Goal: Use online tool/utility: Utilize a website feature to perform a specific function

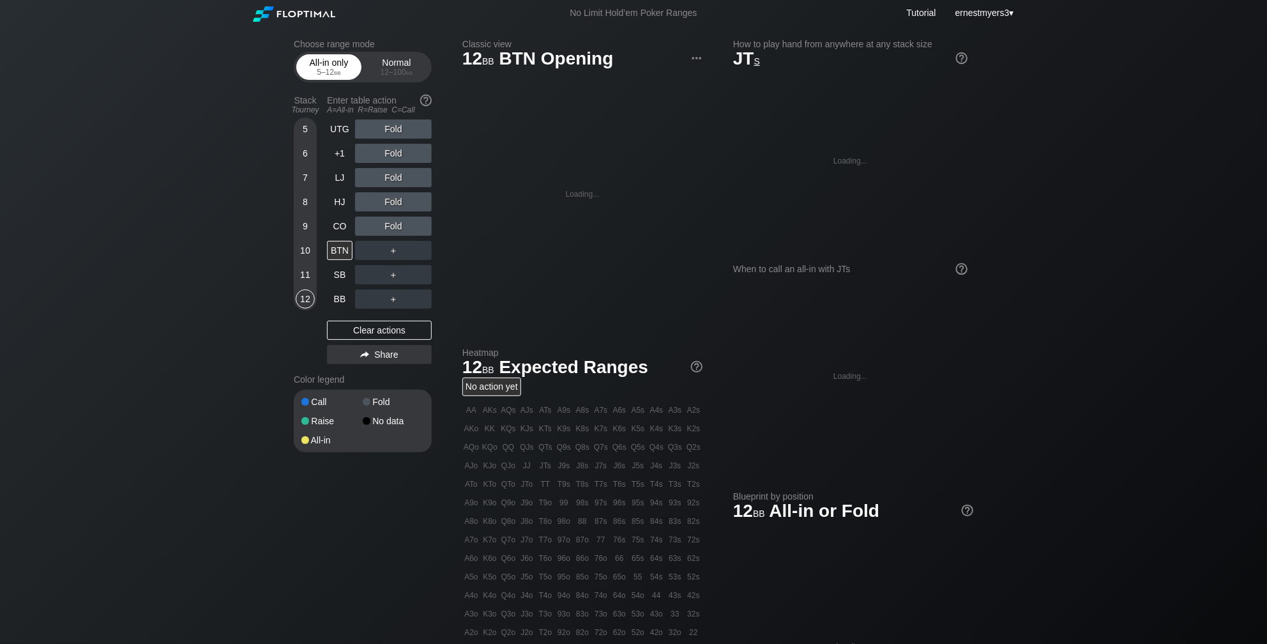
click at [309, 70] on div "5 – 12 bb" at bounding box center [329, 72] width 54 height 9
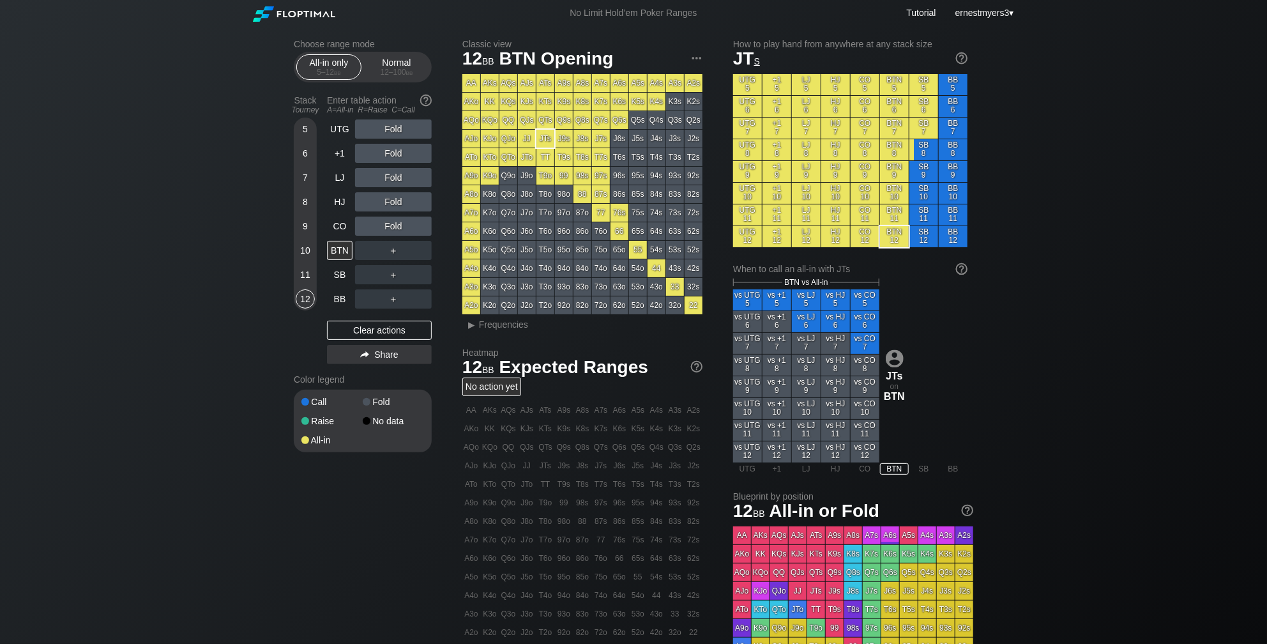
click at [450, 68] on div "Choose range mode All-in only 5 – 12 bb Normal 12 – 100 bb Stack Tourney Enter …" at bounding box center [373, 254] width 158 height 430
click at [413, 66] on div "Normal 12 – 100 bb" at bounding box center [396, 67] width 59 height 24
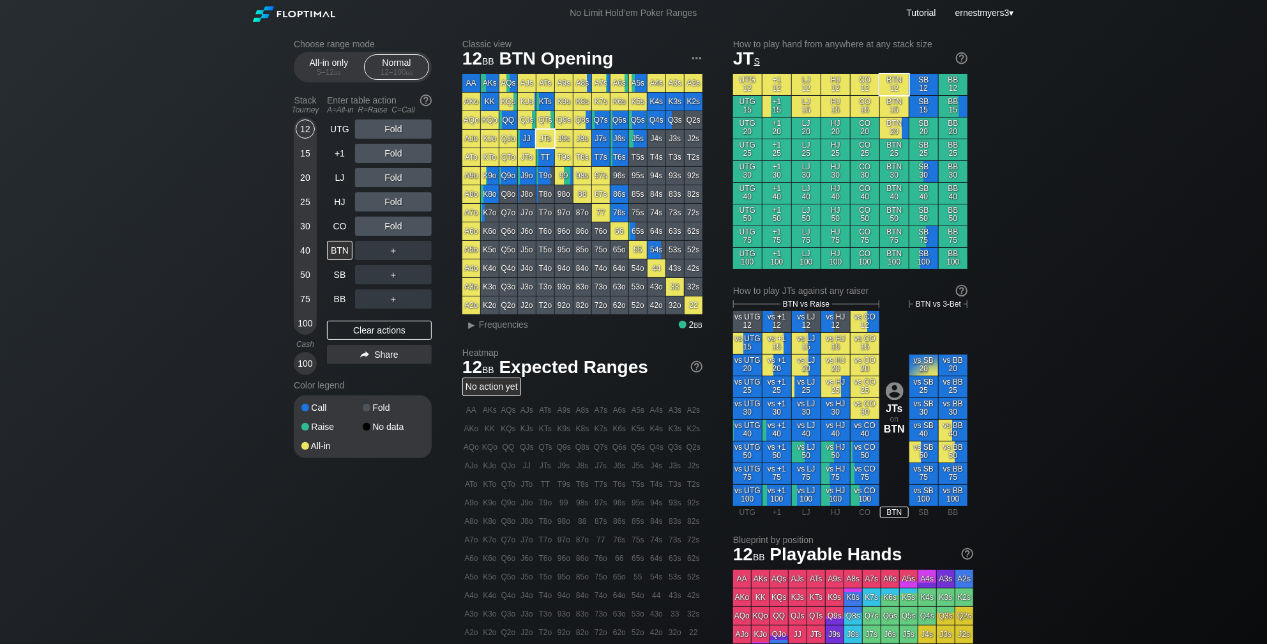
click at [238, 142] on div "Choose range mode All-in only 5 – 12 bb Normal 12 – 100 bb Stack Tourney Enter …" at bounding box center [633, 433] width 1267 height 815
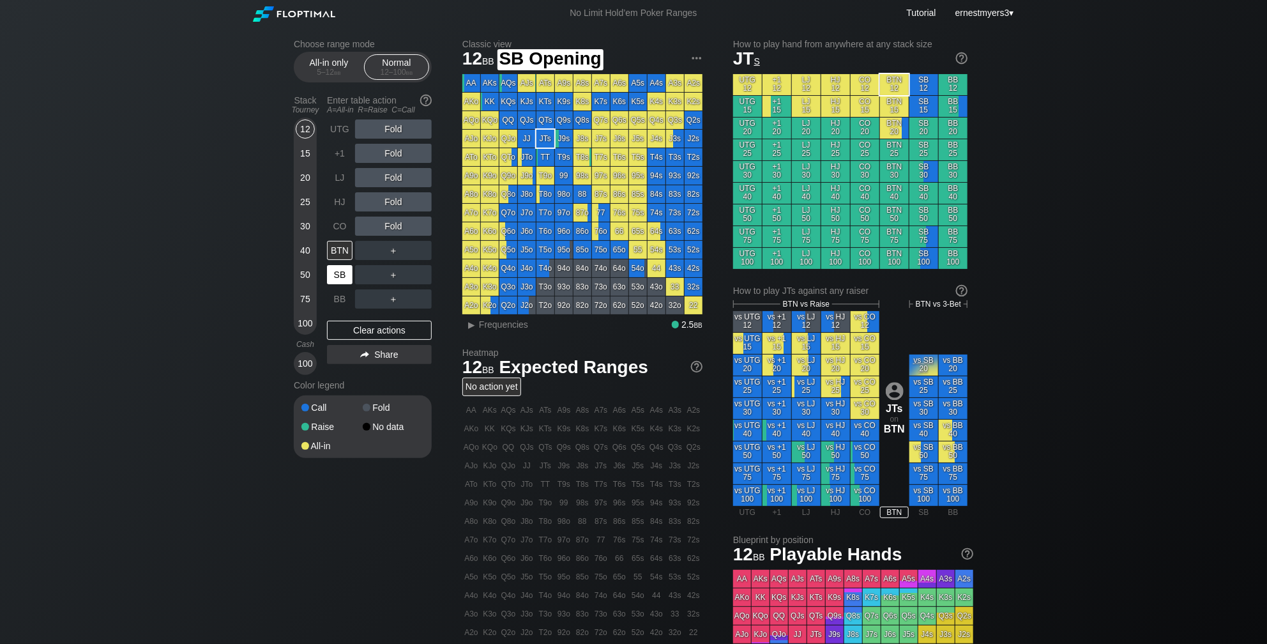
click at [343, 275] on div "SB" at bounding box center [340, 274] width 26 height 19
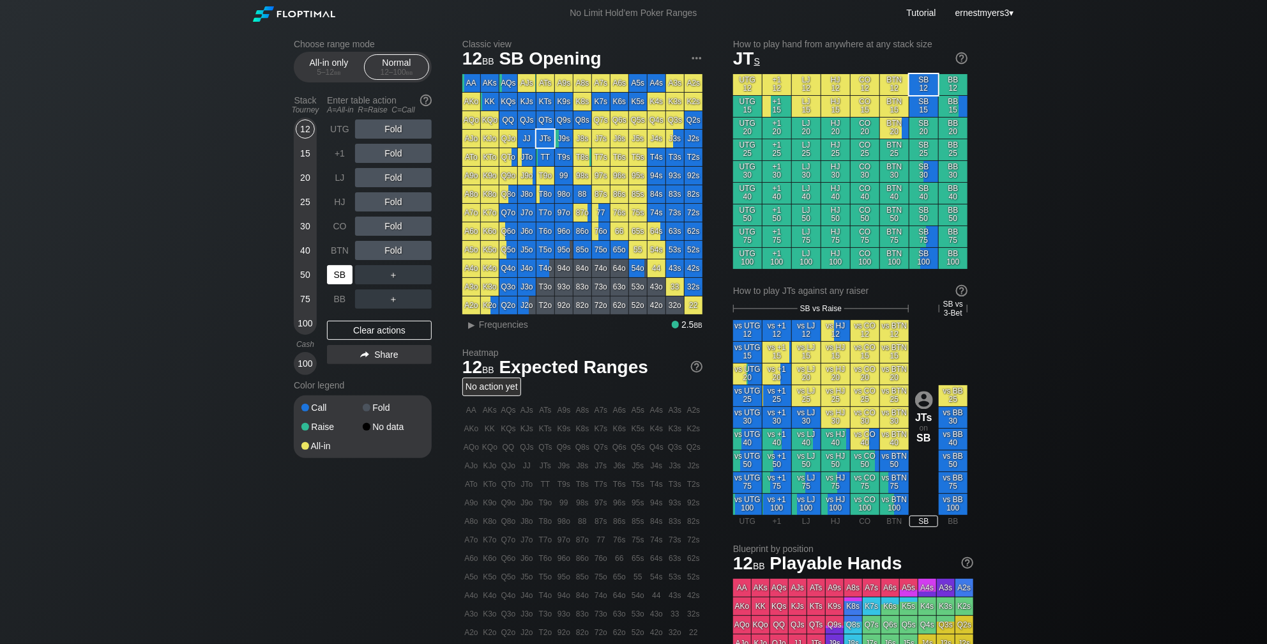
scroll to position [1, 0]
click at [391, 199] on div "R ✕" at bounding box center [393, 201] width 25 height 19
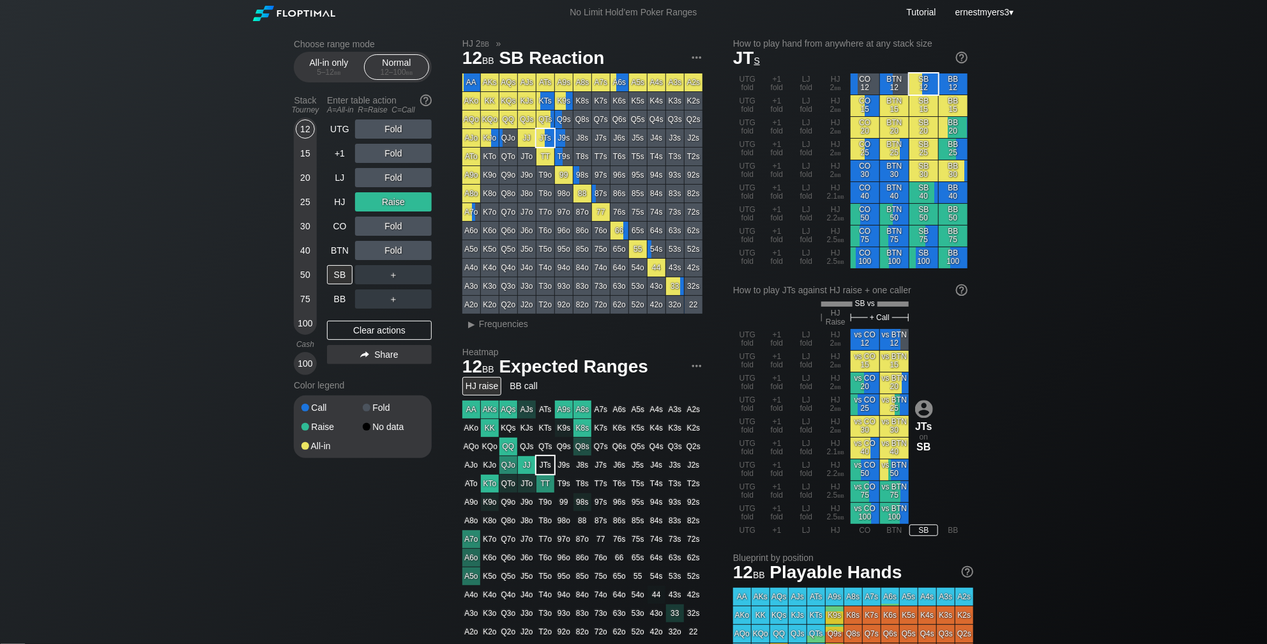
click at [351, 82] on div "All-in only 5 – 12 bb Normal 12 – 100 bb" at bounding box center [363, 67] width 138 height 31
click at [412, 73] on span "bb" at bounding box center [409, 72] width 7 height 9
click at [275, 151] on div "Choose range mode All-in only 5 – 12 bb Normal 12 – 100 bb Stack Tourney Enter …" at bounding box center [633, 443] width 1267 height 834
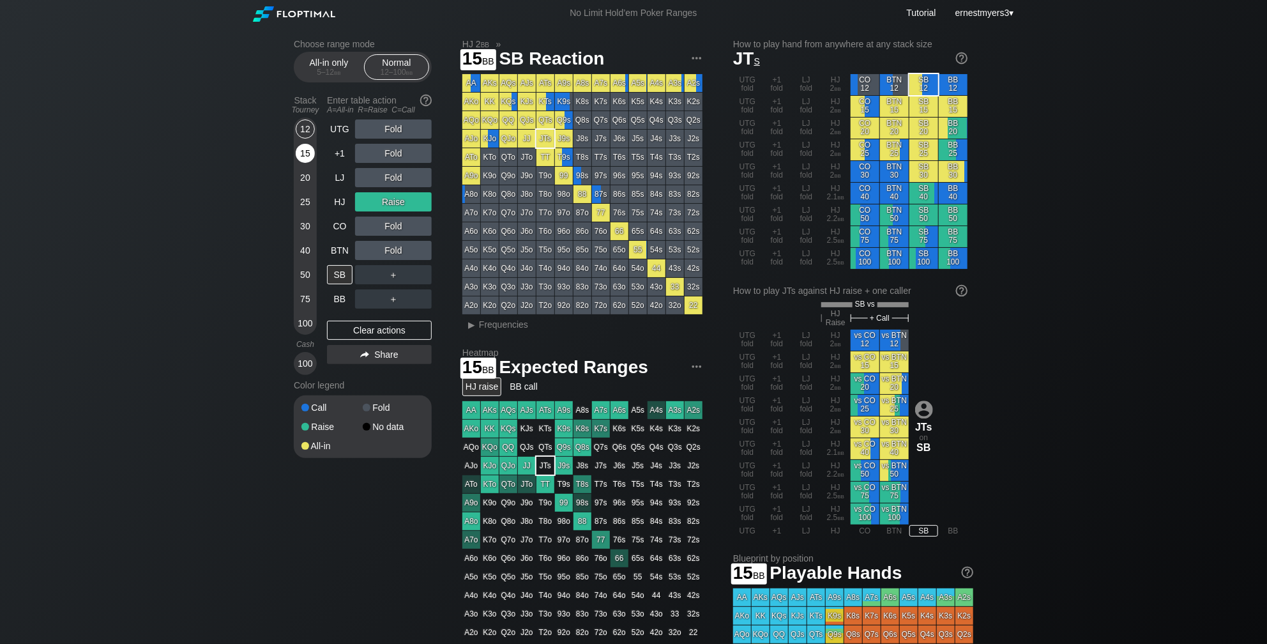
click at [306, 150] on div "15" at bounding box center [305, 153] width 19 height 19
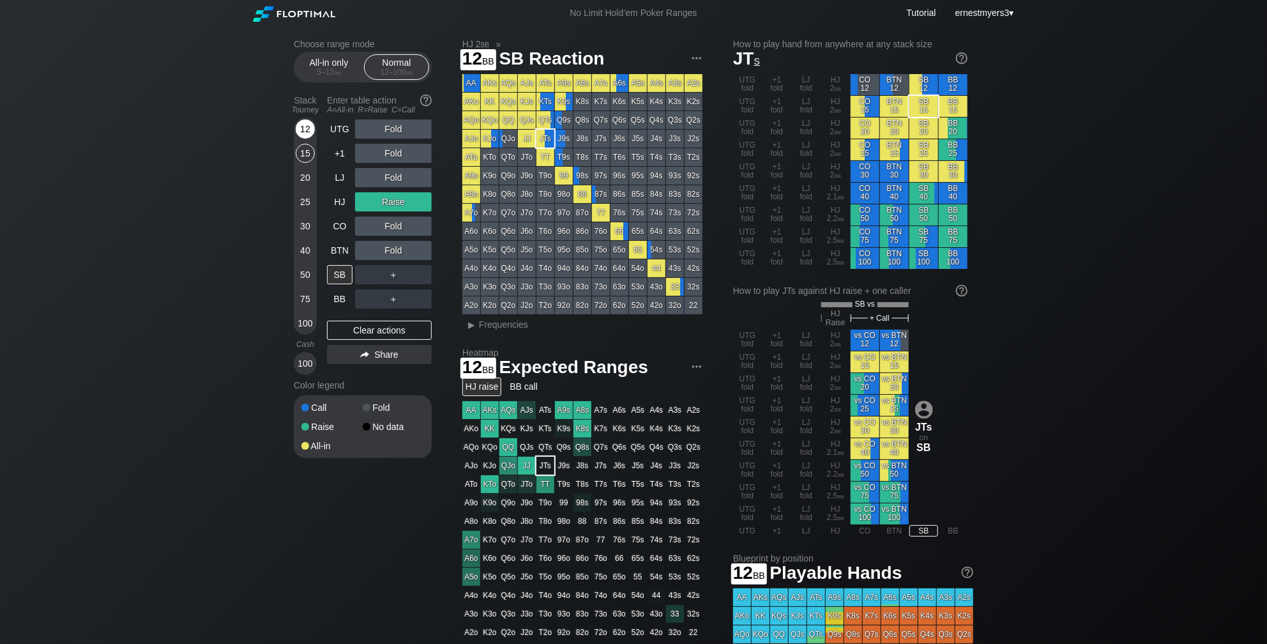
click at [303, 123] on div "12" at bounding box center [305, 128] width 19 height 19
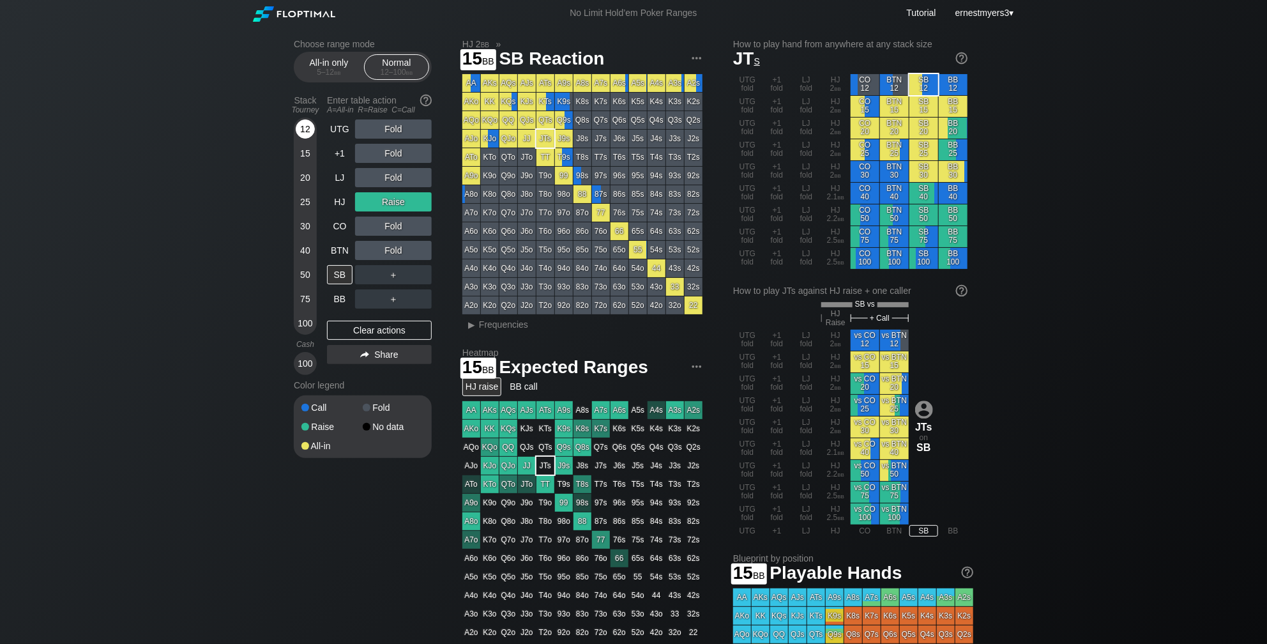
drag, startPoint x: 301, startPoint y: 148, endPoint x: 301, endPoint y: 137, distance: 11.5
click at [301, 147] on div "15" at bounding box center [305, 153] width 19 height 19
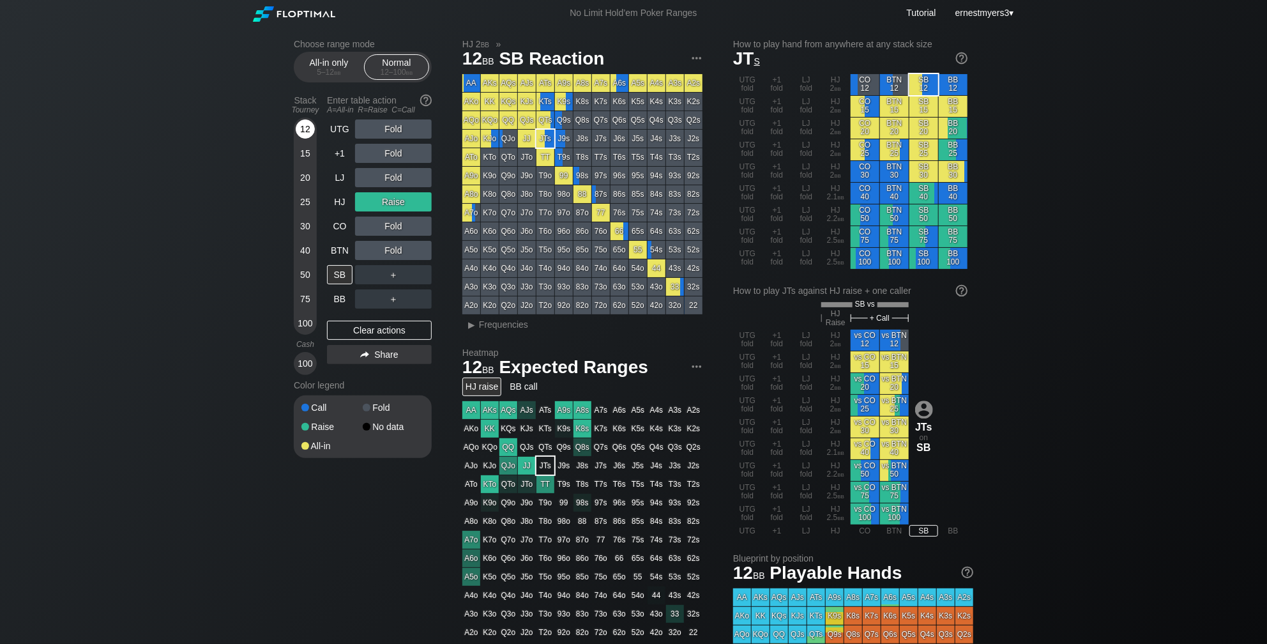
click at [302, 133] on div "12" at bounding box center [305, 128] width 19 height 19
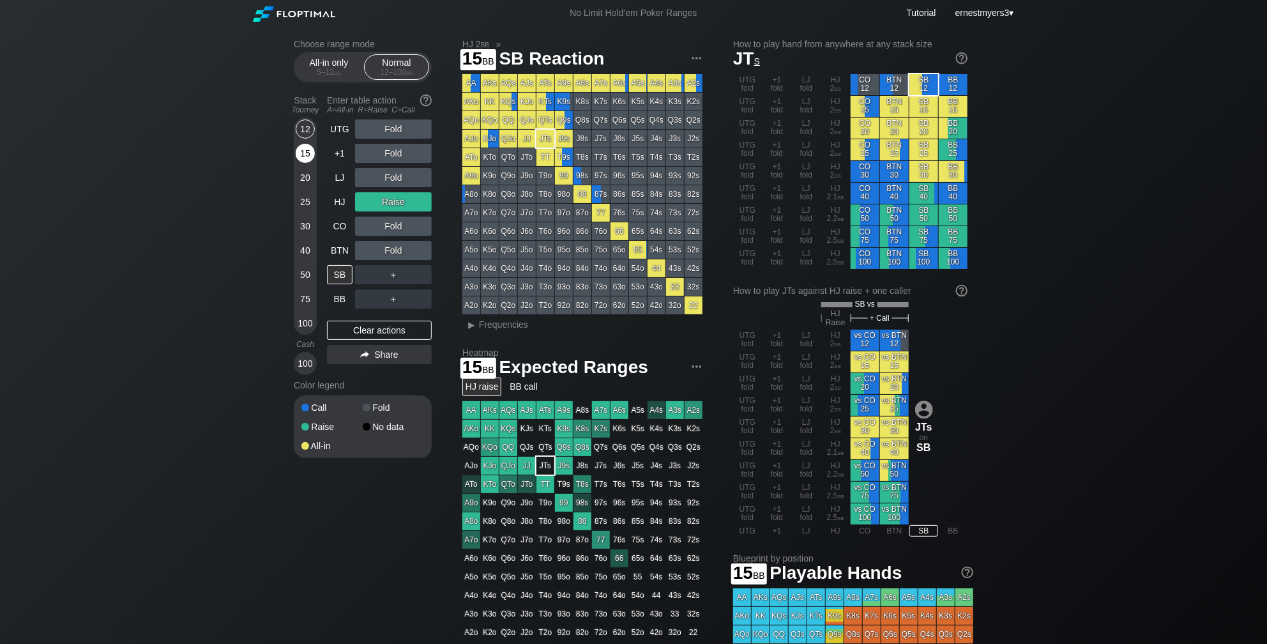
click at [308, 148] on div "15" at bounding box center [305, 153] width 19 height 19
click at [289, 186] on div "Choose range mode All-in only 5 – 12 bb Normal 12 – 100 bb Stack Tourney Enter …" at bounding box center [633, 443] width 700 height 834
click at [290, 186] on div "Choose range mode All-in only 5 – 12 bb Normal 12 – 100 bb Stack Tourney Enter …" at bounding box center [633, 443] width 700 height 834
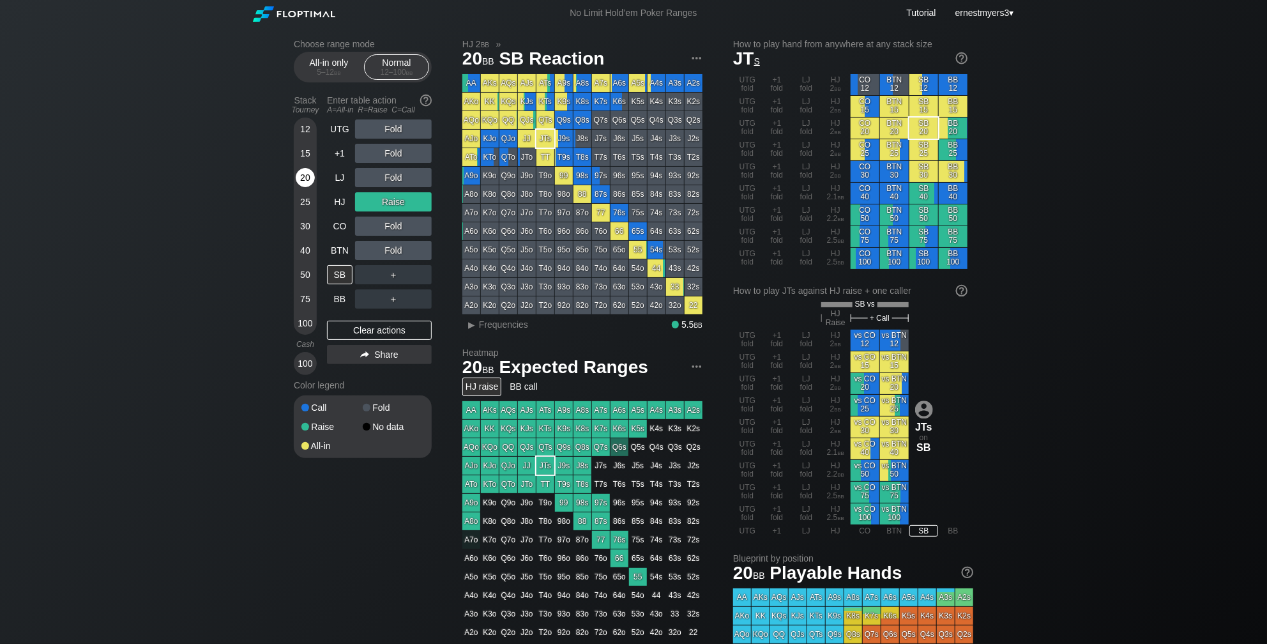
click at [297, 183] on div "20" at bounding box center [305, 180] width 19 height 24
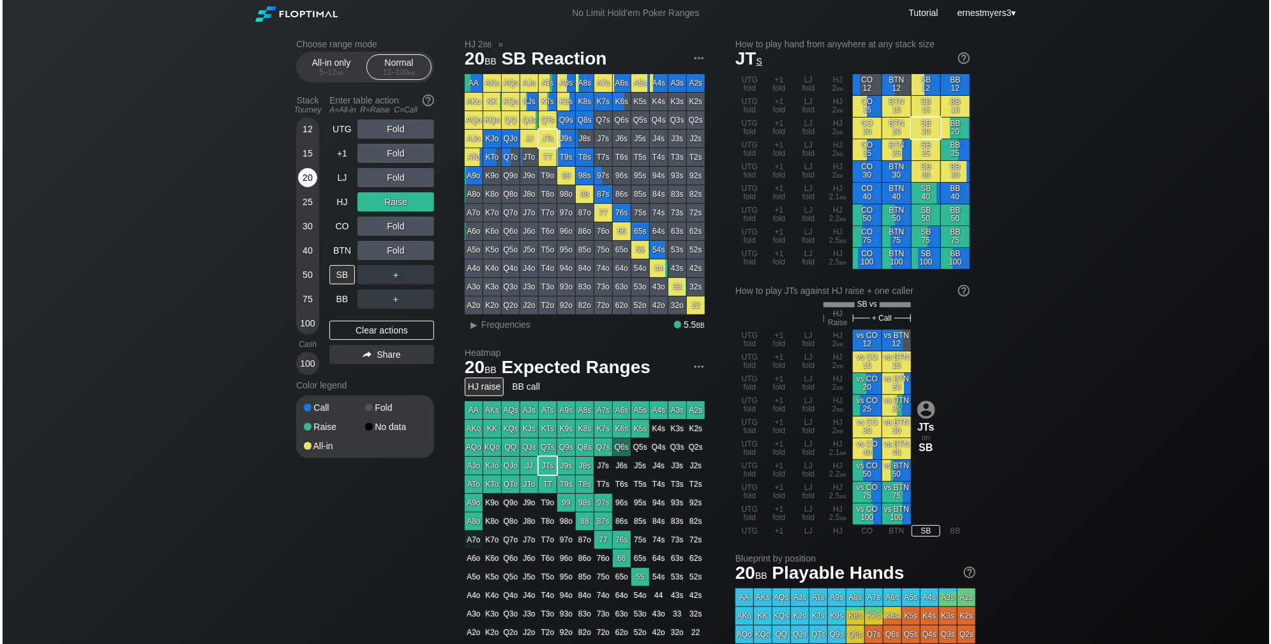
scroll to position [1, 0]
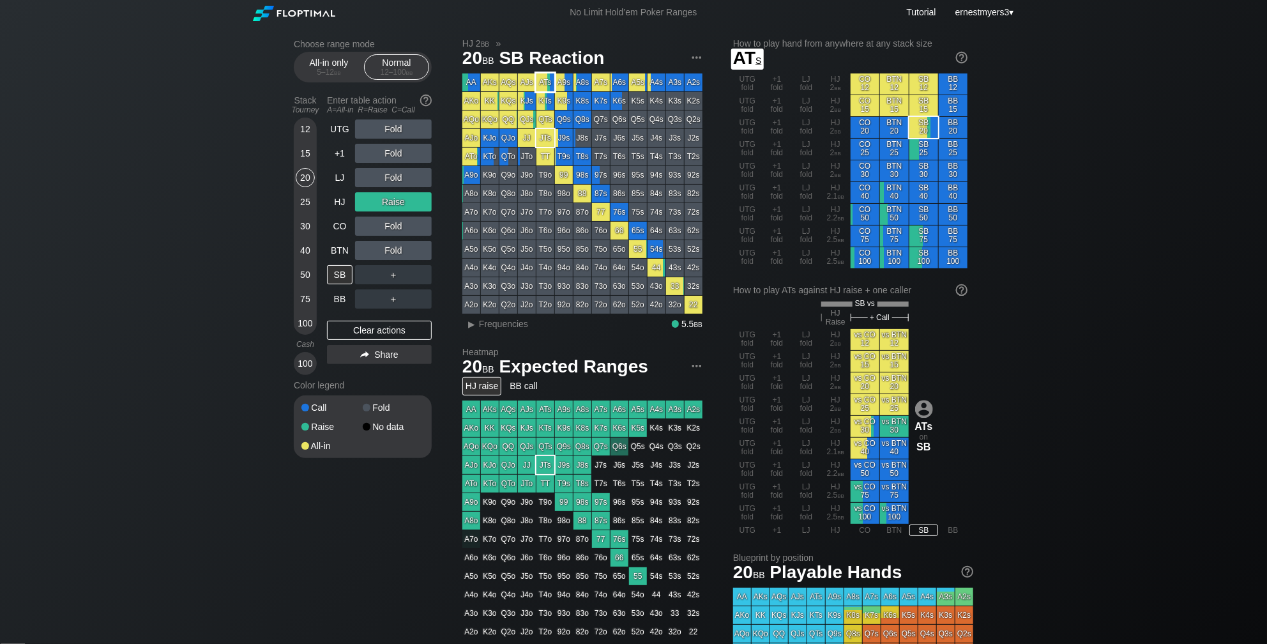
click at [552, 85] on div "ATs" at bounding box center [545, 82] width 18 height 18
click at [478, 326] on div "▸" at bounding box center [472, 323] width 17 height 15
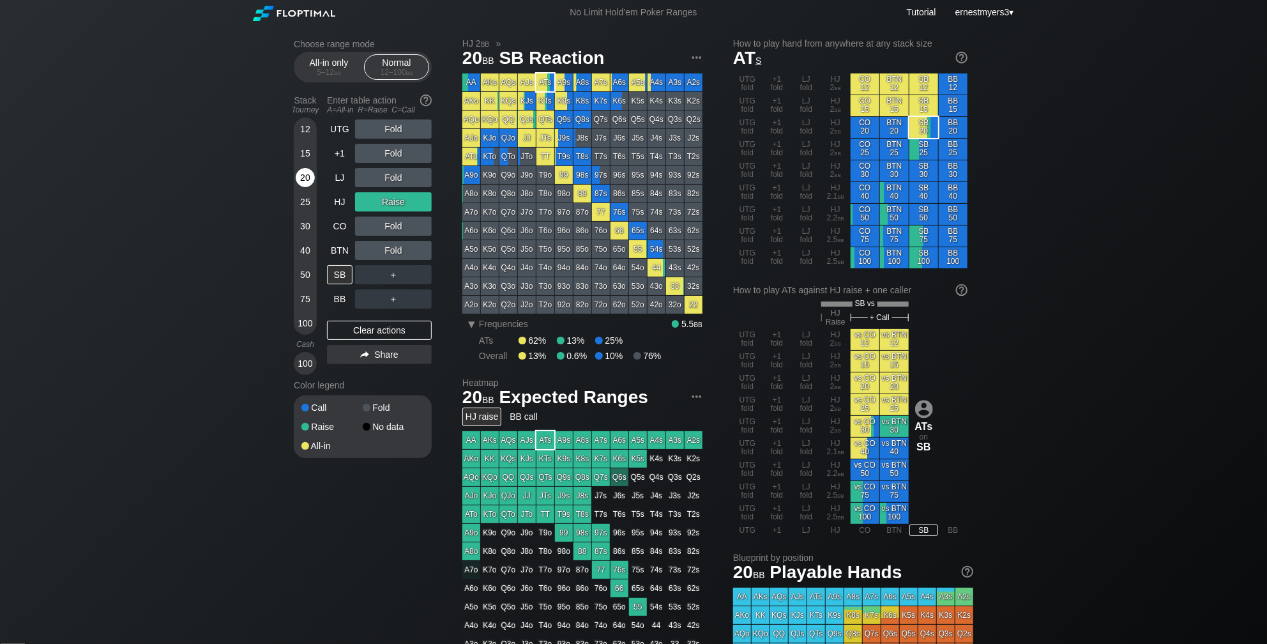
click at [311, 185] on div "20" at bounding box center [305, 180] width 19 height 24
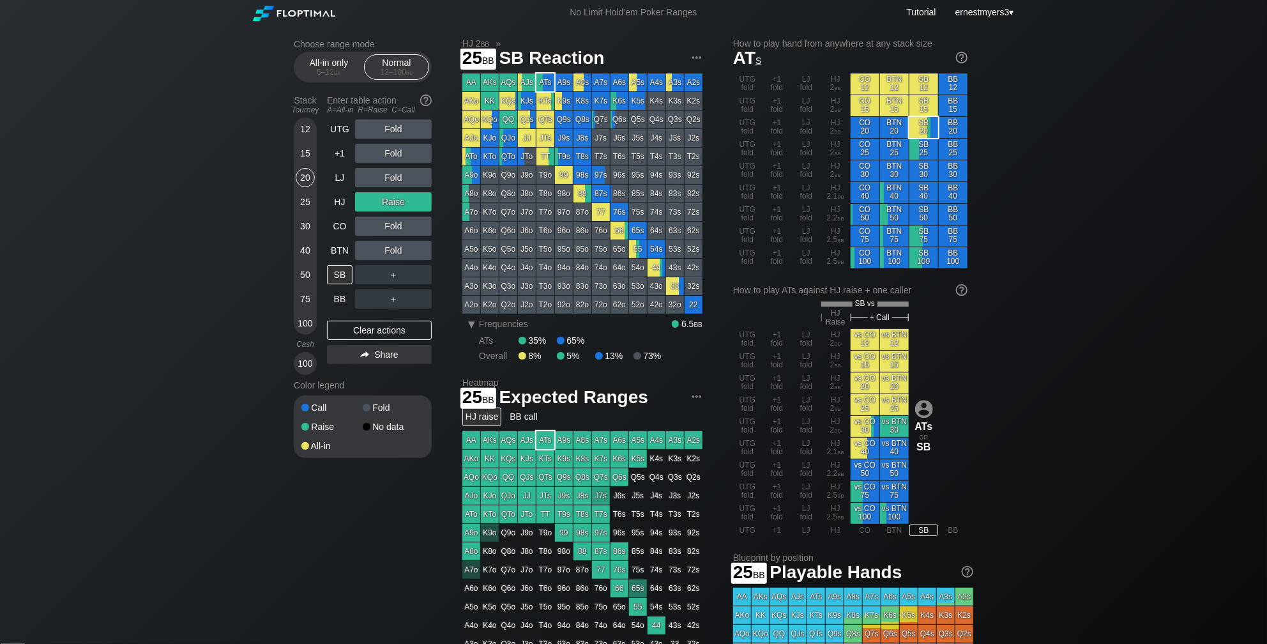
drag, startPoint x: 296, startPoint y: 201, endPoint x: 295, endPoint y: 188, distance: 12.8
click at [296, 195] on div "25" at bounding box center [305, 204] width 19 height 24
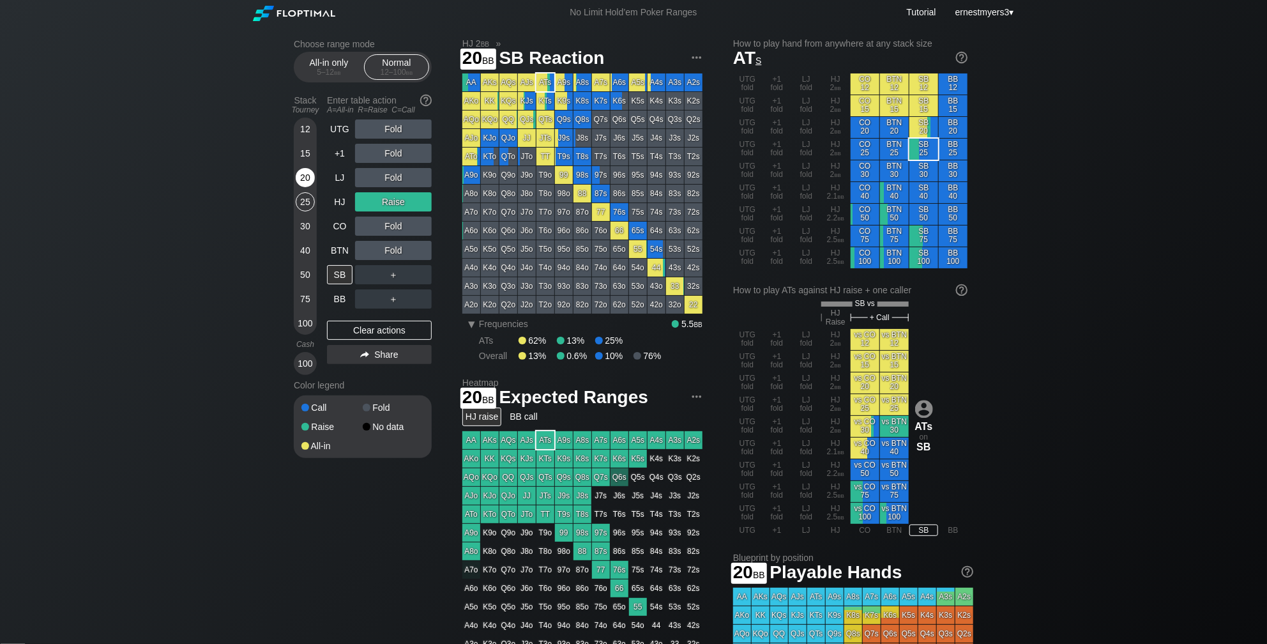
click at [298, 176] on div "20" at bounding box center [305, 177] width 19 height 19
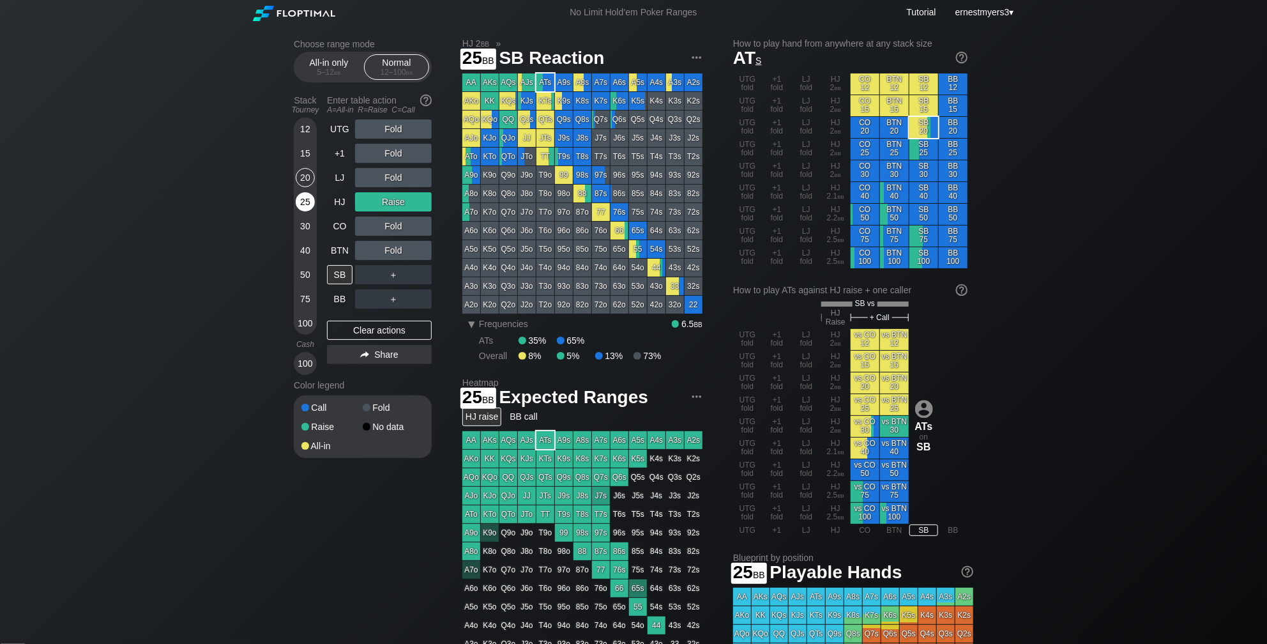
click at [296, 202] on div "25" at bounding box center [305, 201] width 19 height 19
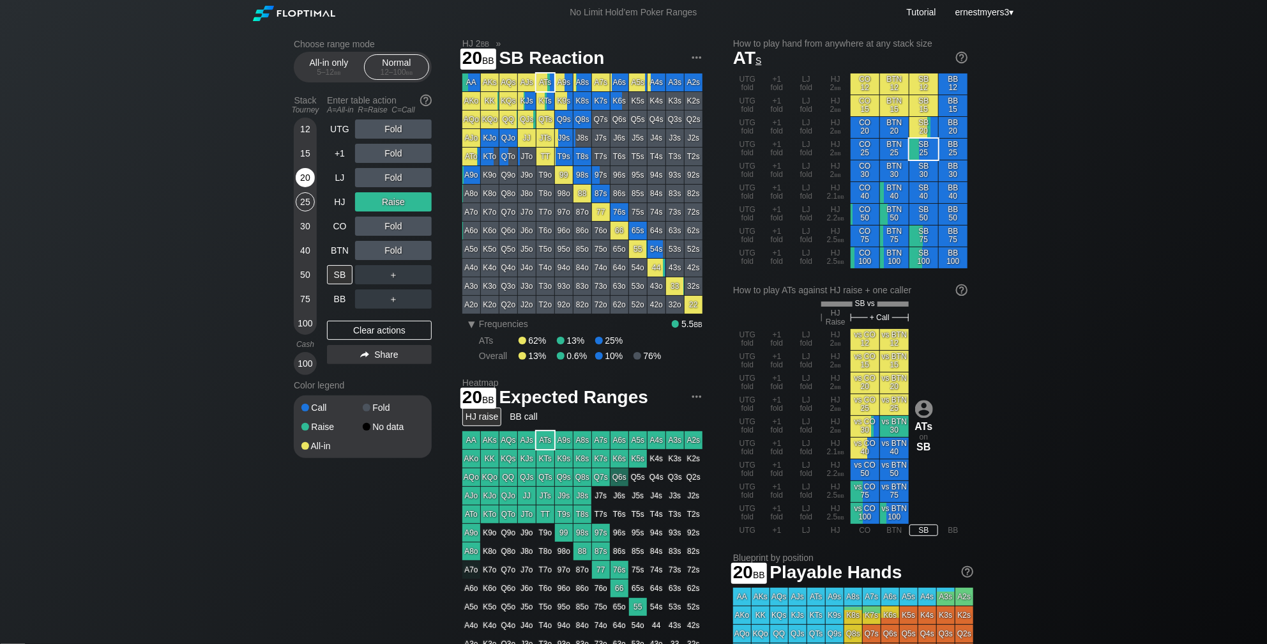
click at [298, 183] on div "20" at bounding box center [305, 180] width 19 height 24
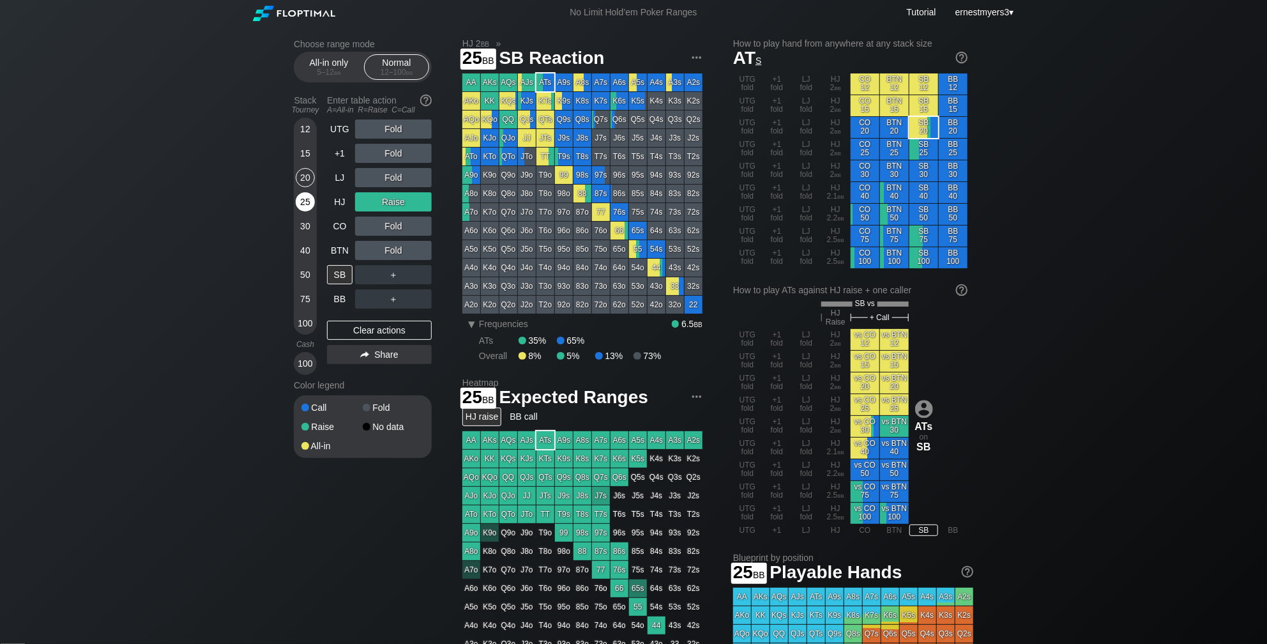
click at [301, 198] on div "25" at bounding box center [305, 201] width 19 height 19
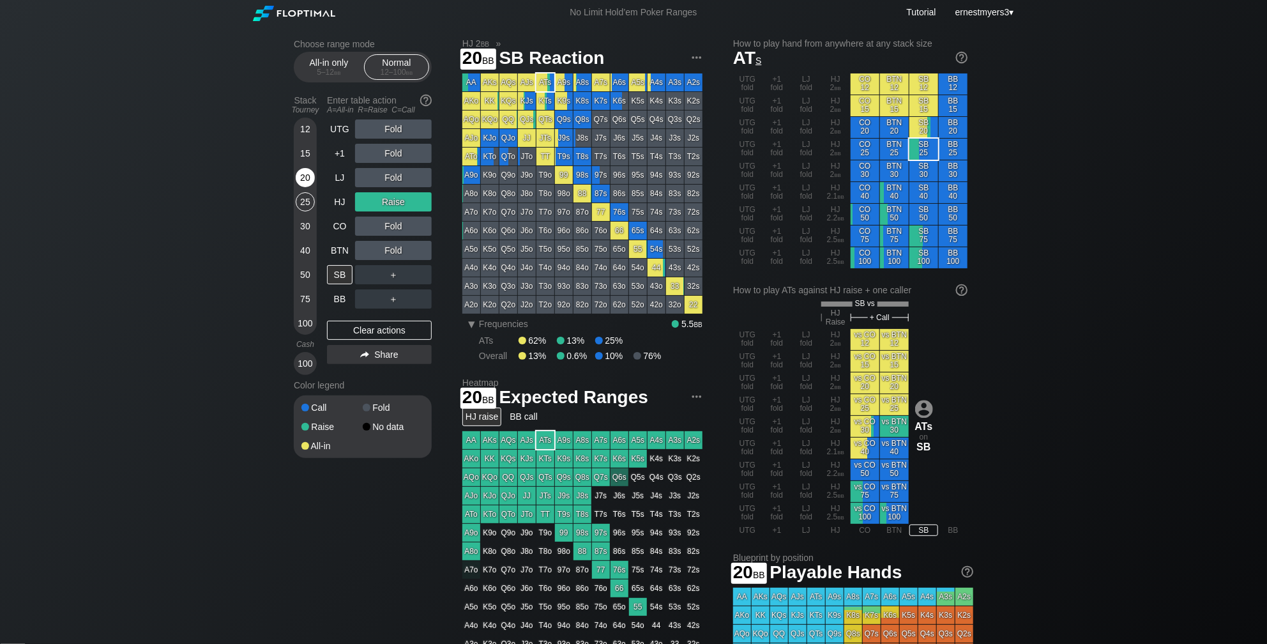
click at [299, 172] on div "20" at bounding box center [305, 177] width 19 height 19
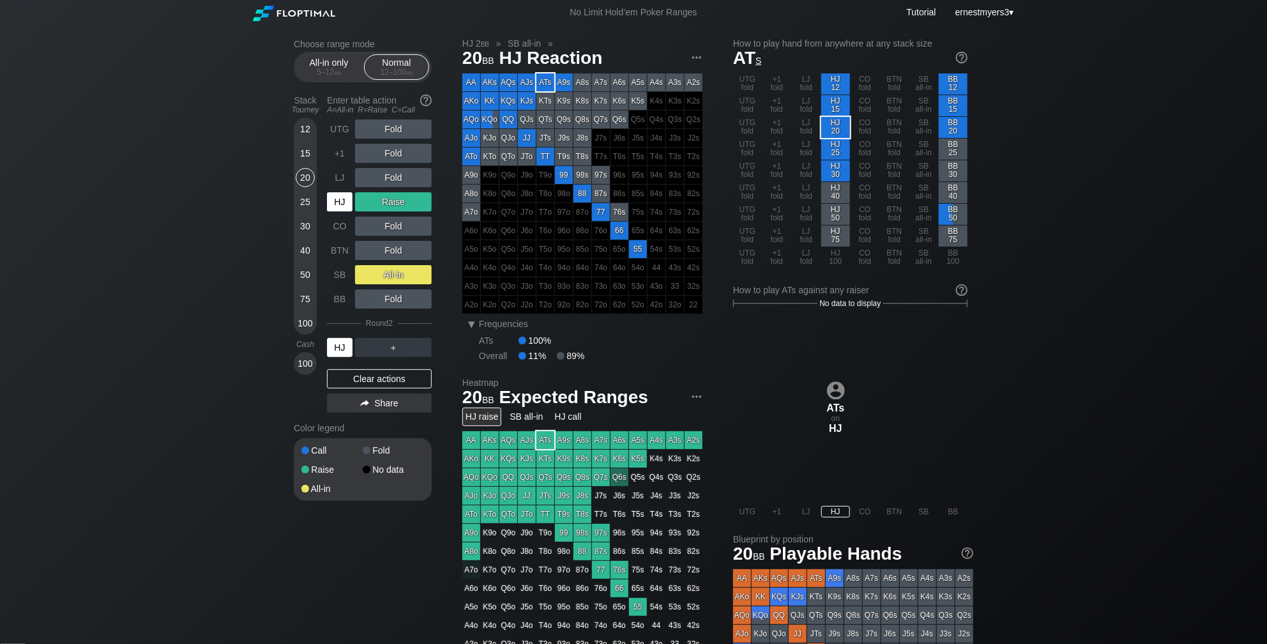
click at [338, 347] on div "HJ" at bounding box center [340, 347] width 26 height 19
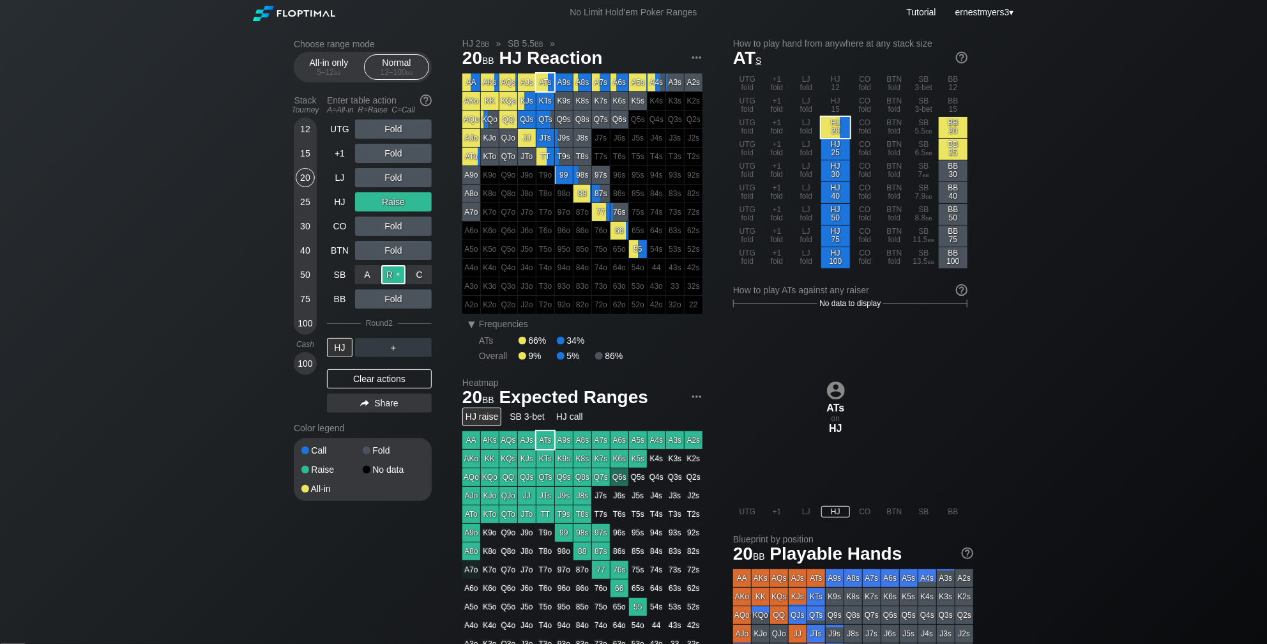
click at [392, 280] on div "R ✕" at bounding box center [393, 274] width 25 height 19
click at [373, 351] on div "A ✕" at bounding box center [367, 347] width 25 height 19
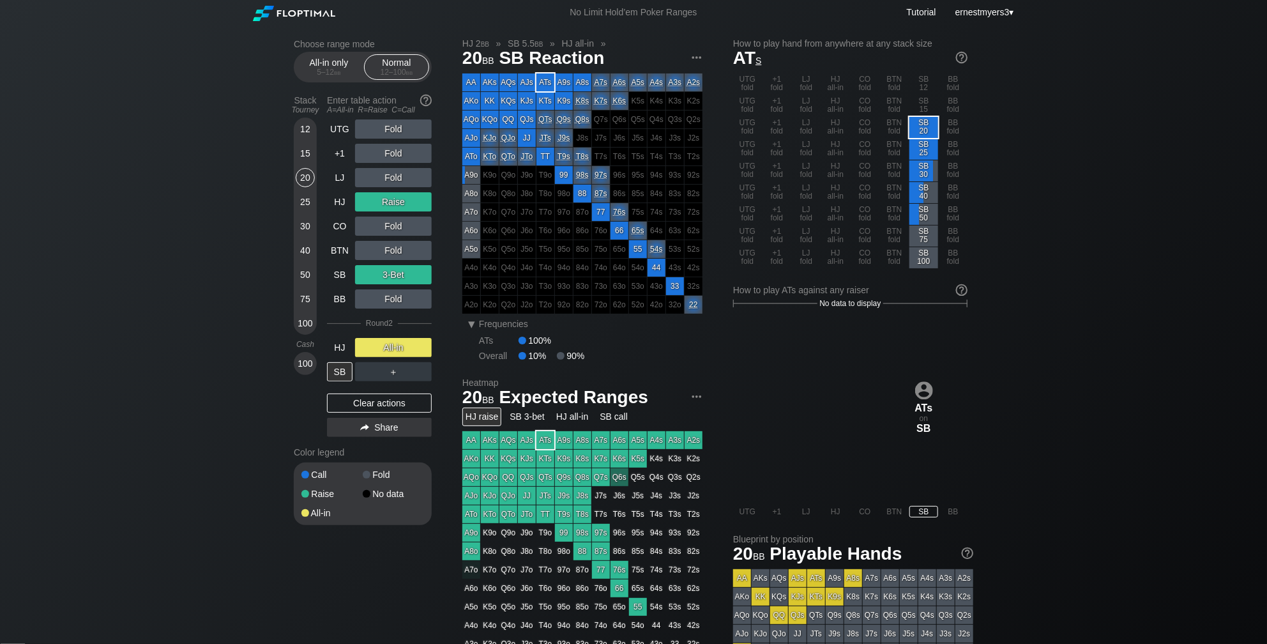
drag, startPoint x: 370, startPoint y: 391, endPoint x: 370, endPoint y: 401, distance: 9.6
click at [370, 394] on div "UTG Fold +1 Fold LJ Fold HJ Raise CO Fold BTN Fold SB 3-Bet BB Fold Round 2 HJ …" at bounding box center [379, 280] width 105 height 322
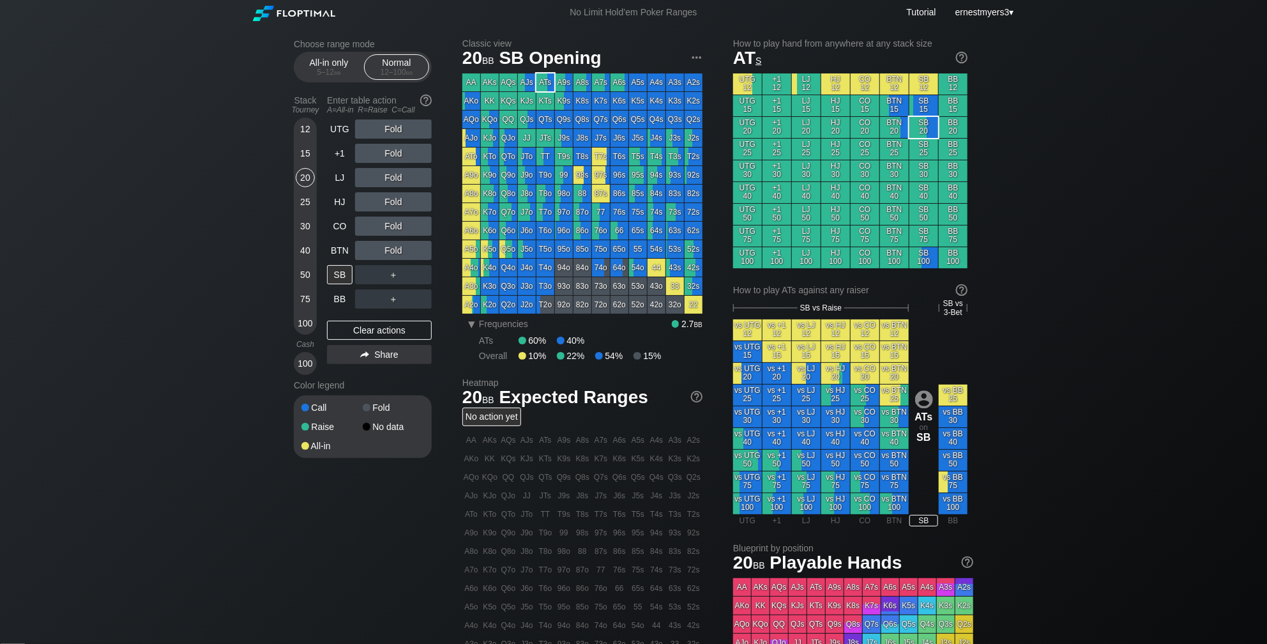
click at [368, 404] on span at bounding box center [367, 408] width 8 height 8
click at [371, 333] on div "Clear actions" at bounding box center [379, 330] width 105 height 19
click at [157, 133] on div "Choose range mode All-in only 5 – 12 bb Normal 12 – 100 bb Stack Tourney Enter …" at bounding box center [633, 438] width 1267 height 824
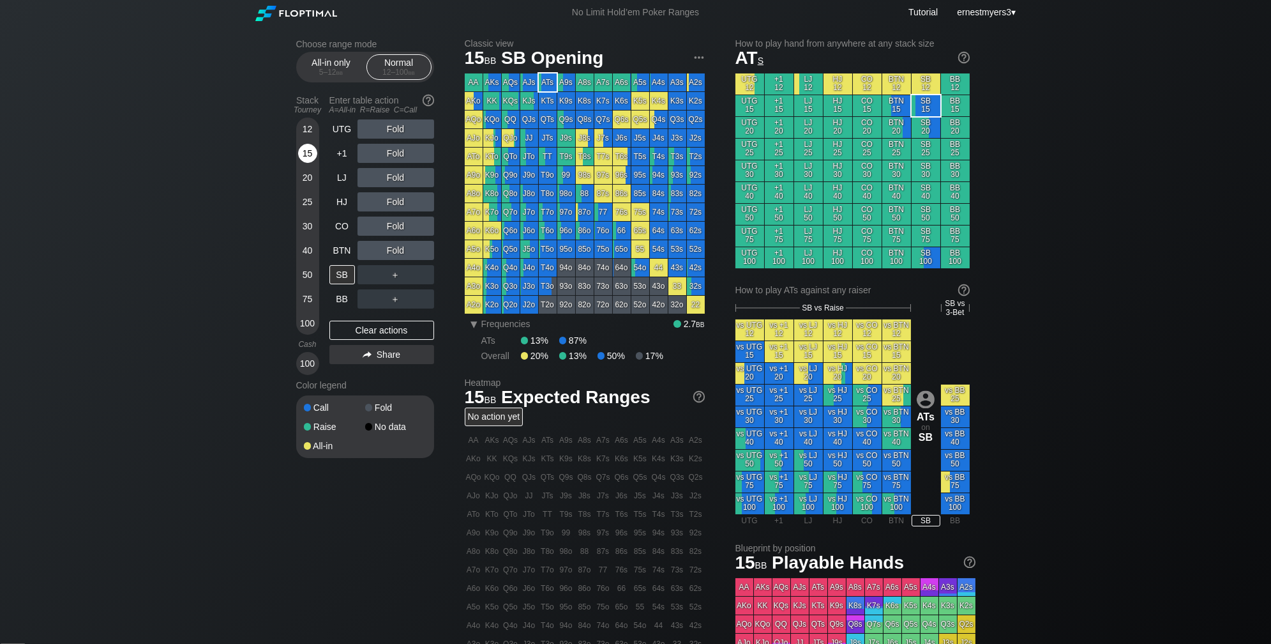
click at [307, 158] on div "15" at bounding box center [307, 153] width 19 height 19
click at [395, 255] on div "R ✕" at bounding box center [395, 250] width 25 height 19
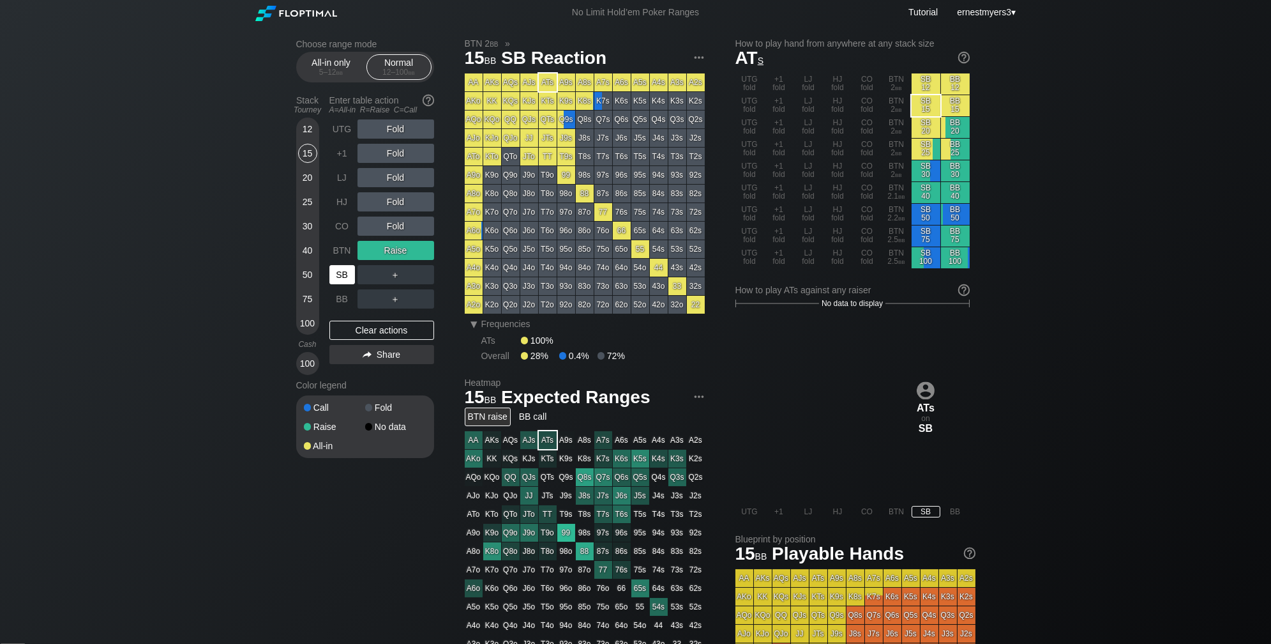
click at [344, 278] on div "SB" at bounding box center [342, 274] width 26 height 19
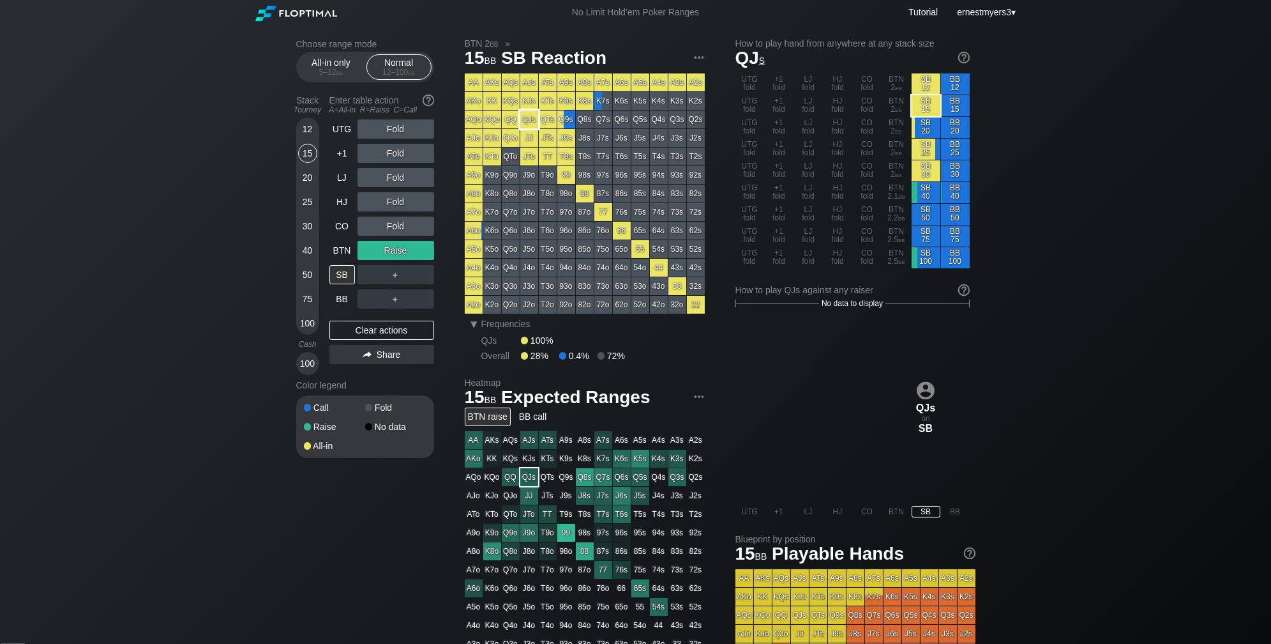
click at [528, 123] on div "QJs" at bounding box center [529, 119] width 18 height 18
